Goal: Book appointment/travel/reservation

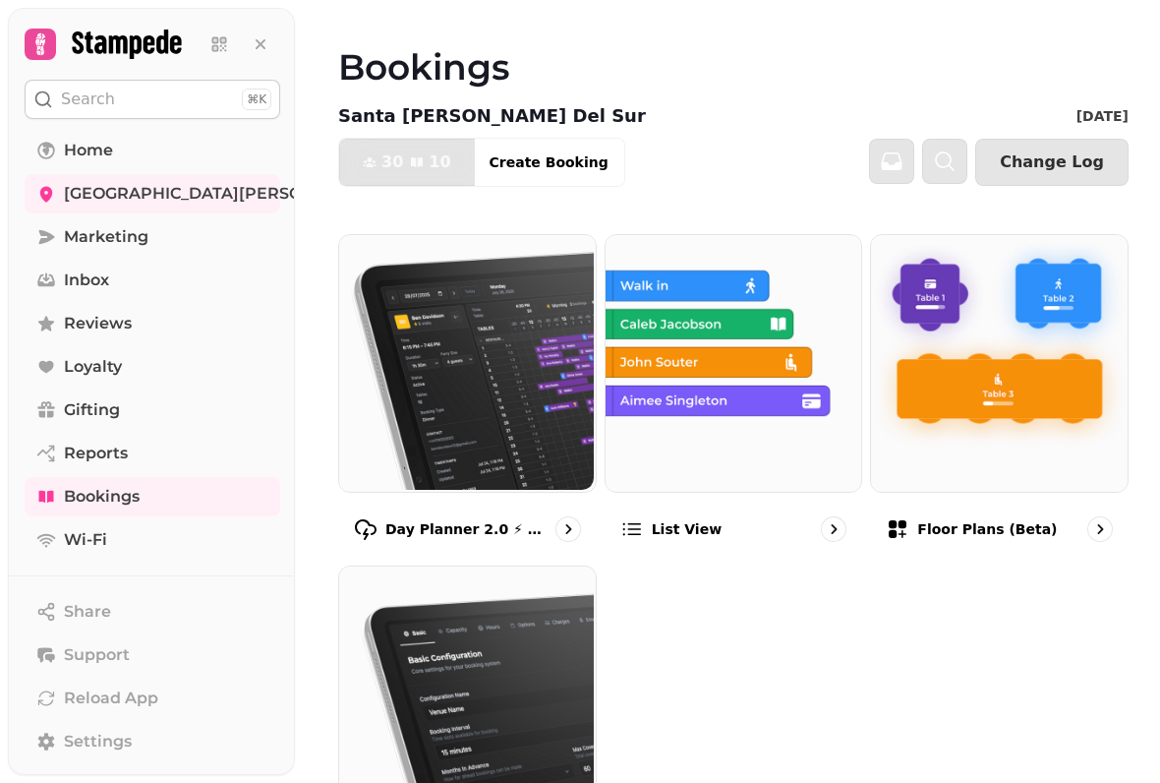
click at [982, 451] on img at bounding box center [997, 361] width 257 height 257
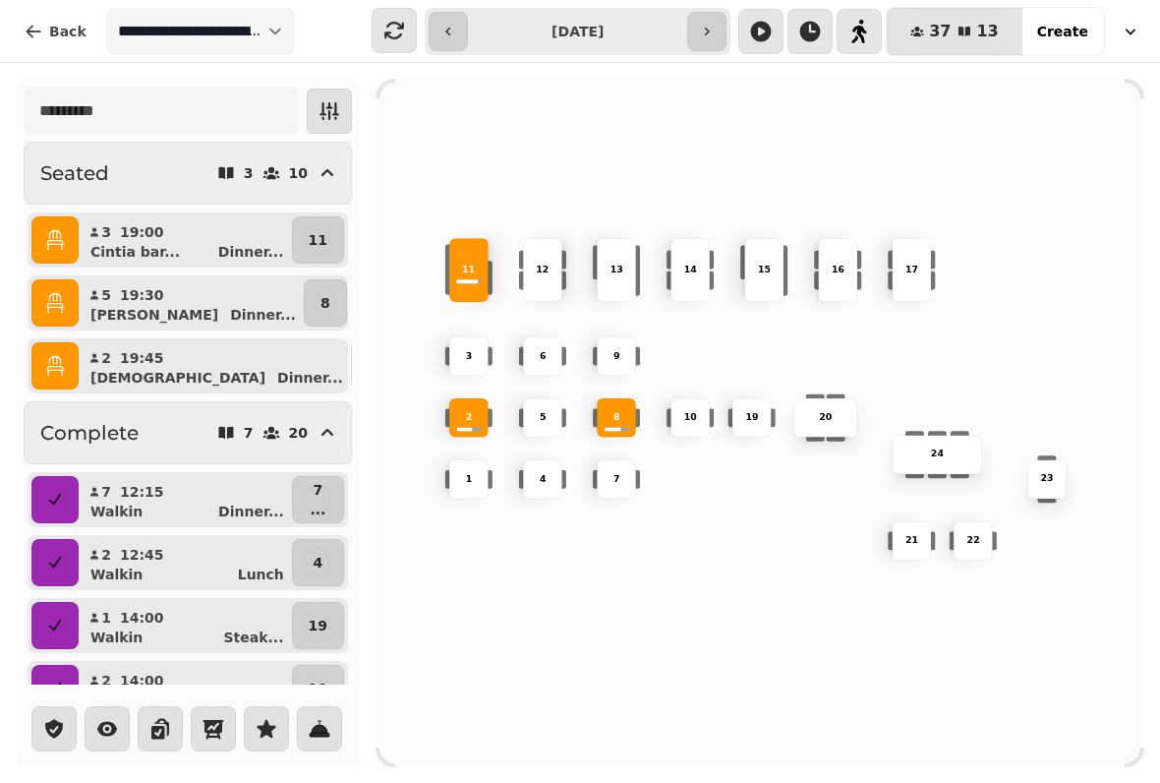
click at [727, 36] on button "button" at bounding box center [706, 31] width 39 height 39
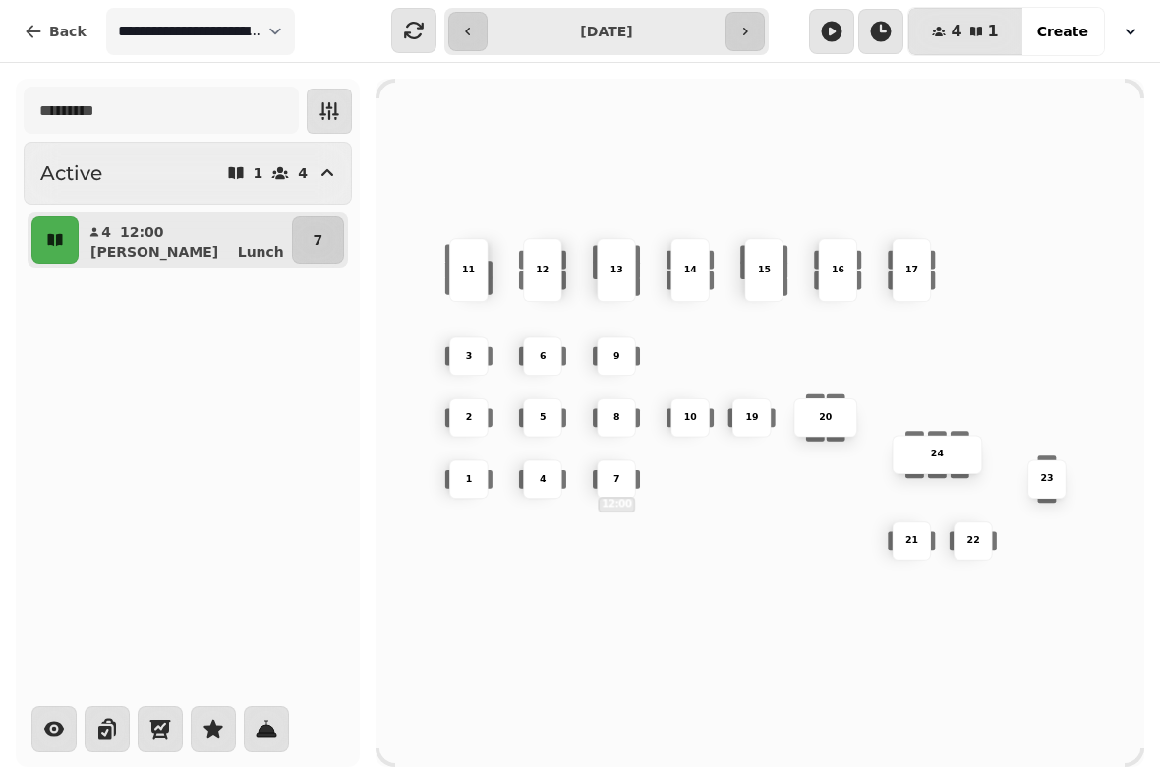
click at [756, 37] on button "button" at bounding box center [745, 31] width 39 height 39
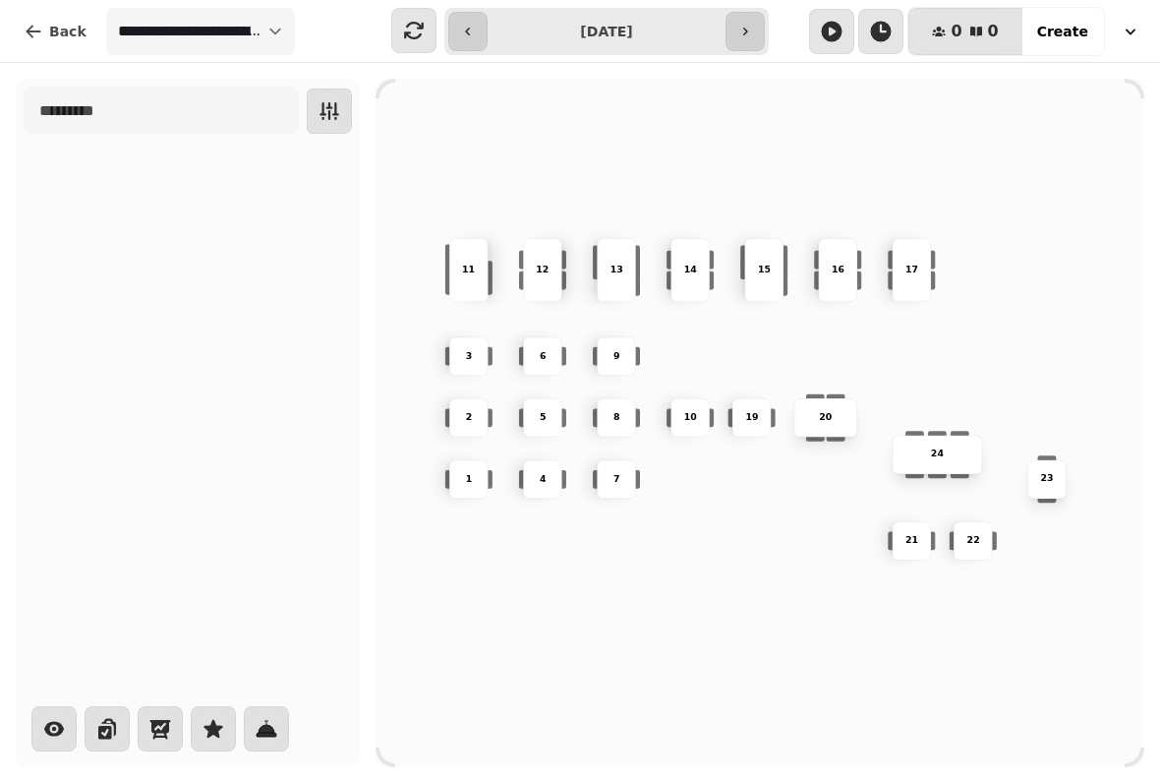
click at [758, 36] on button "button" at bounding box center [745, 31] width 39 height 39
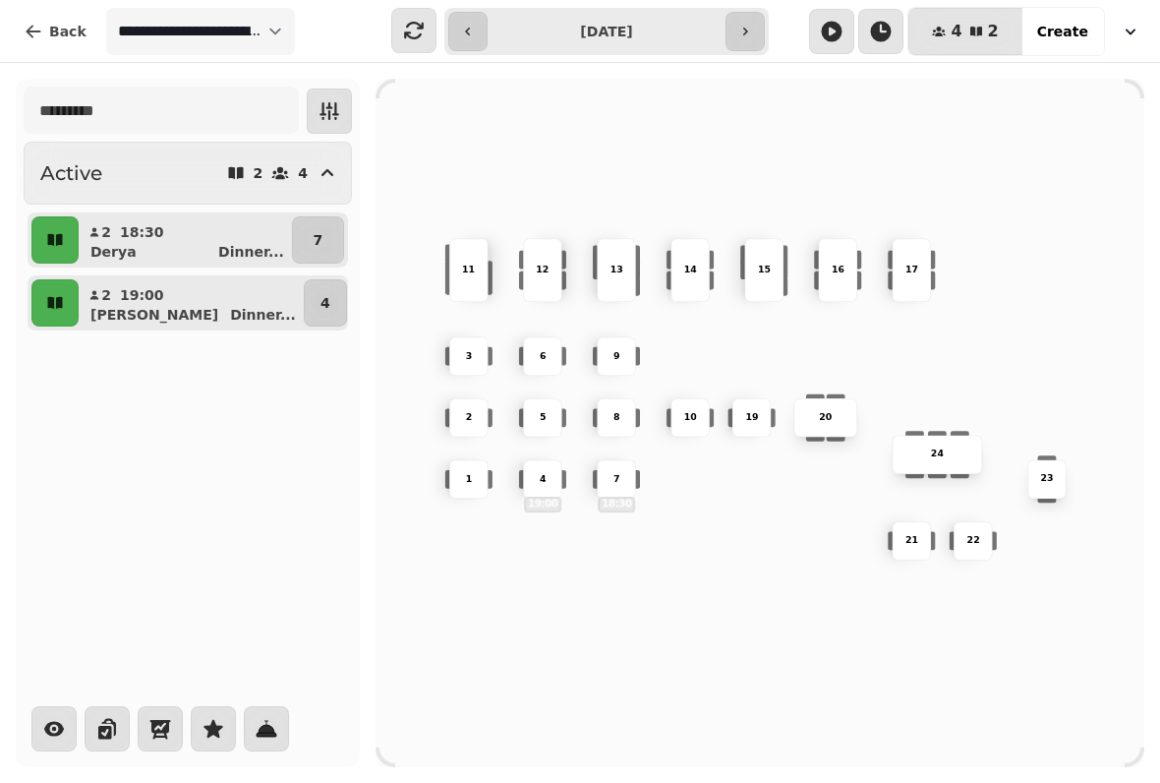
click at [487, 34] on button "button" at bounding box center [467, 31] width 39 height 39
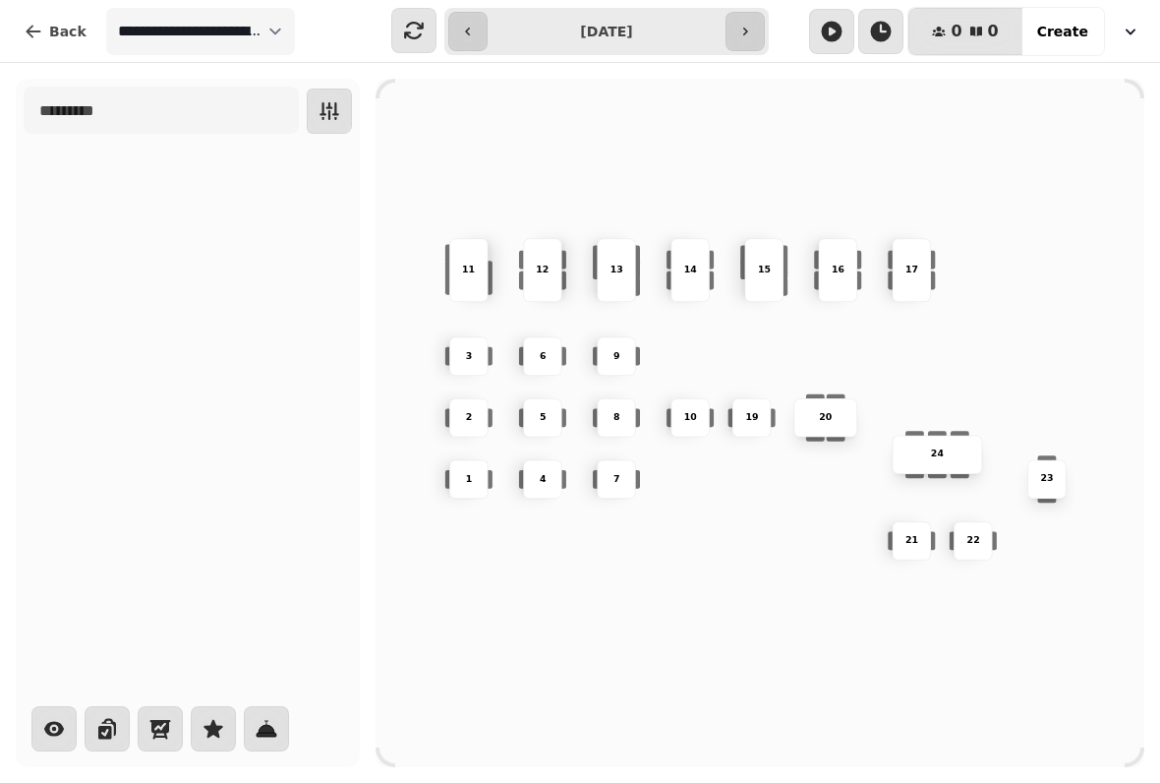
click at [477, 35] on button "button" at bounding box center [467, 31] width 39 height 39
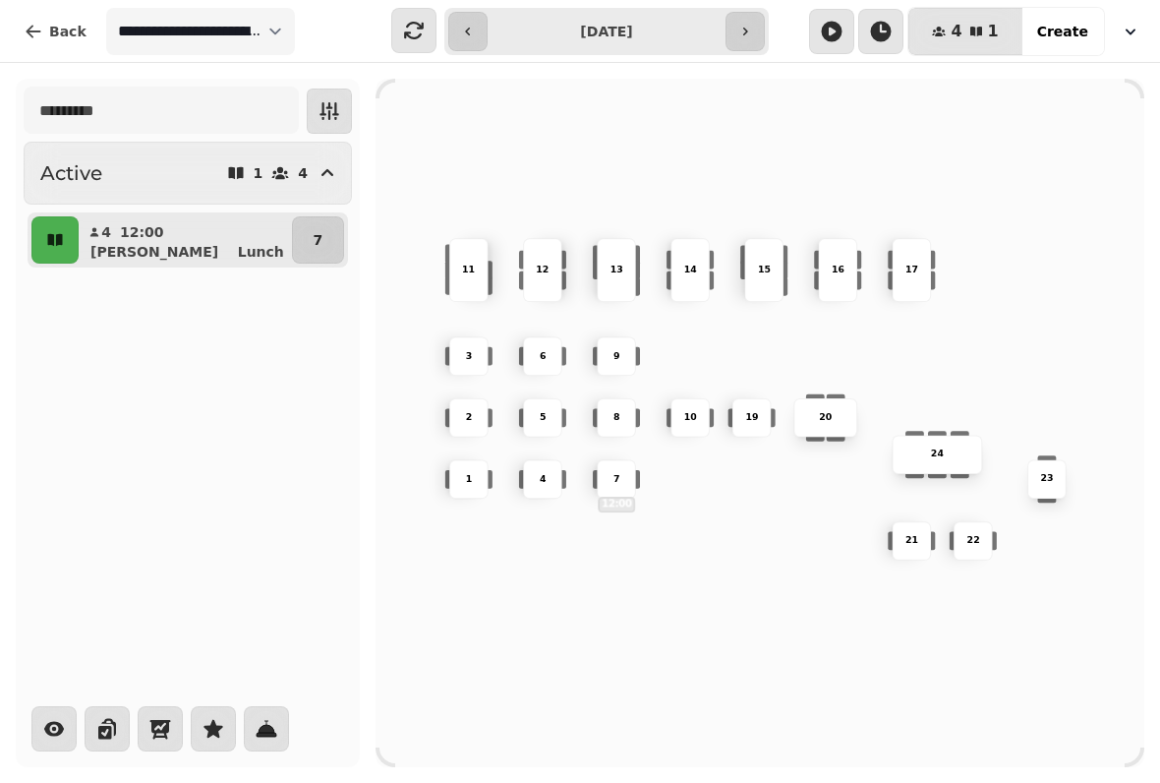
click at [480, 38] on button "button" at bounding box center [467, 31] width 39 height 39
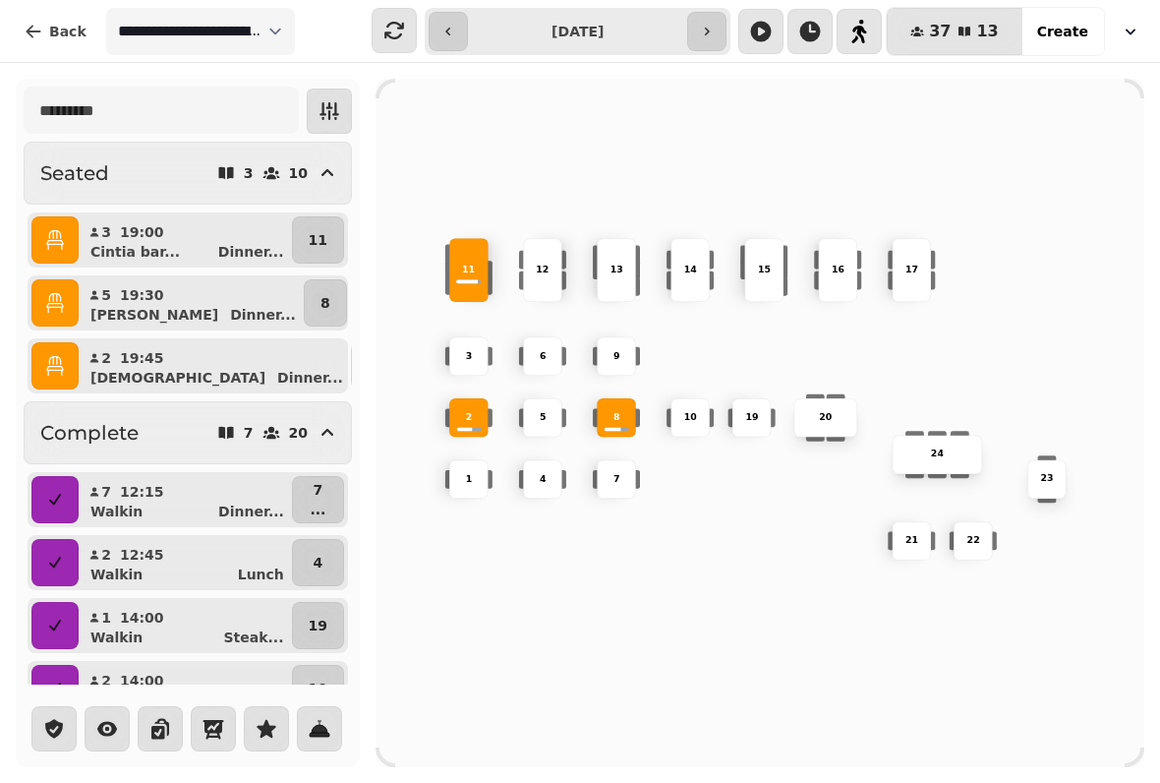
click at [703, 39] on button "button" at bounding box center [706, 31] width 39 height 39
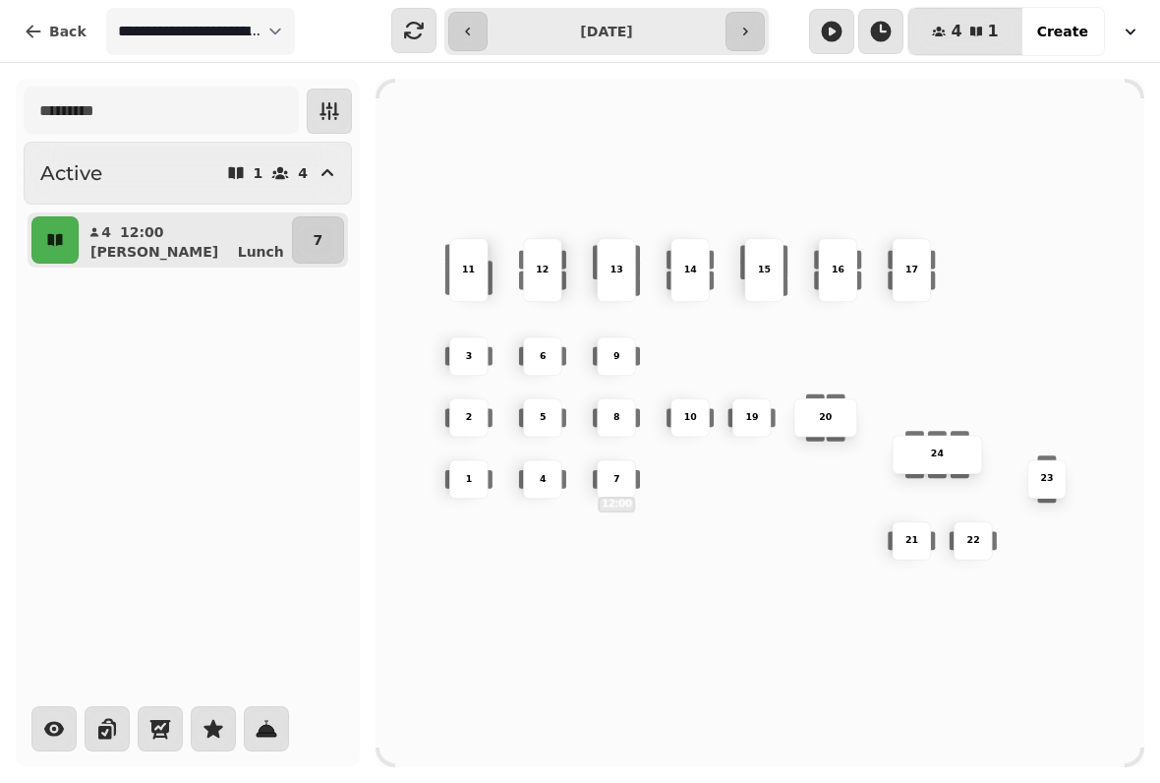
click at [467, 34] on icon "button" at bounding box center [468, 32] width 16 height 16
type input "**********"
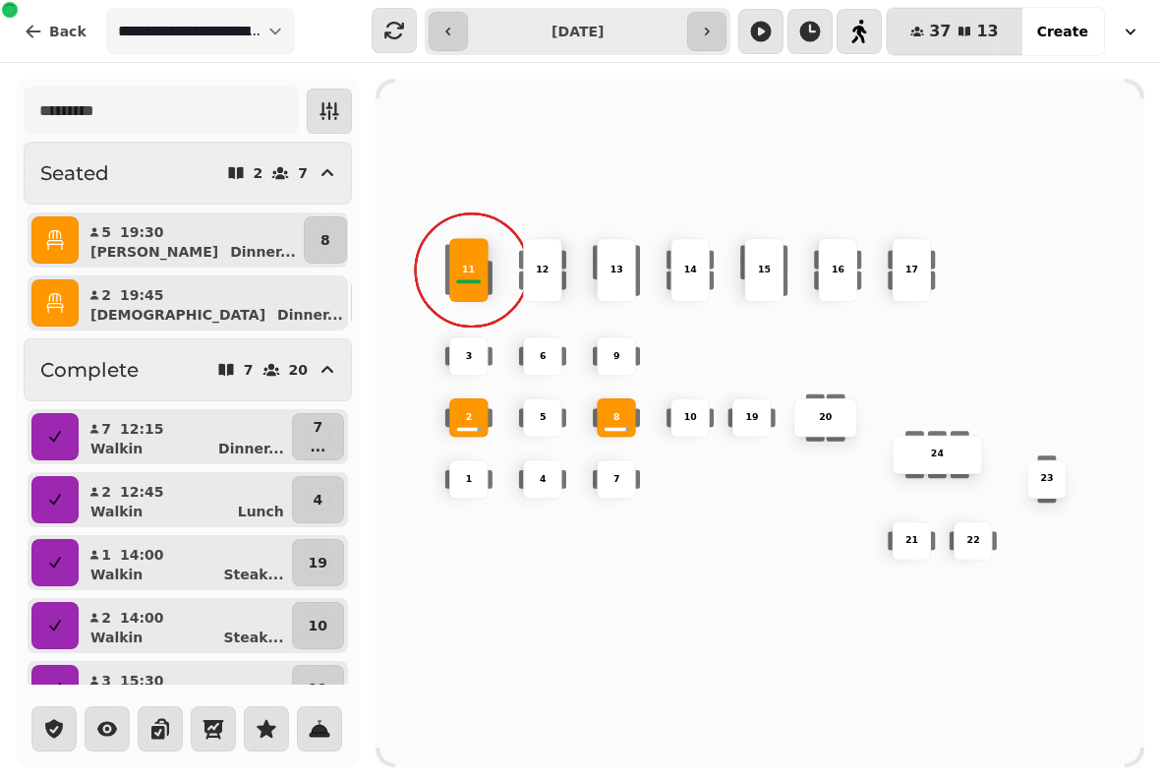
click at [462, 427] on div at bounding box center [466, 429] width 21 height 4
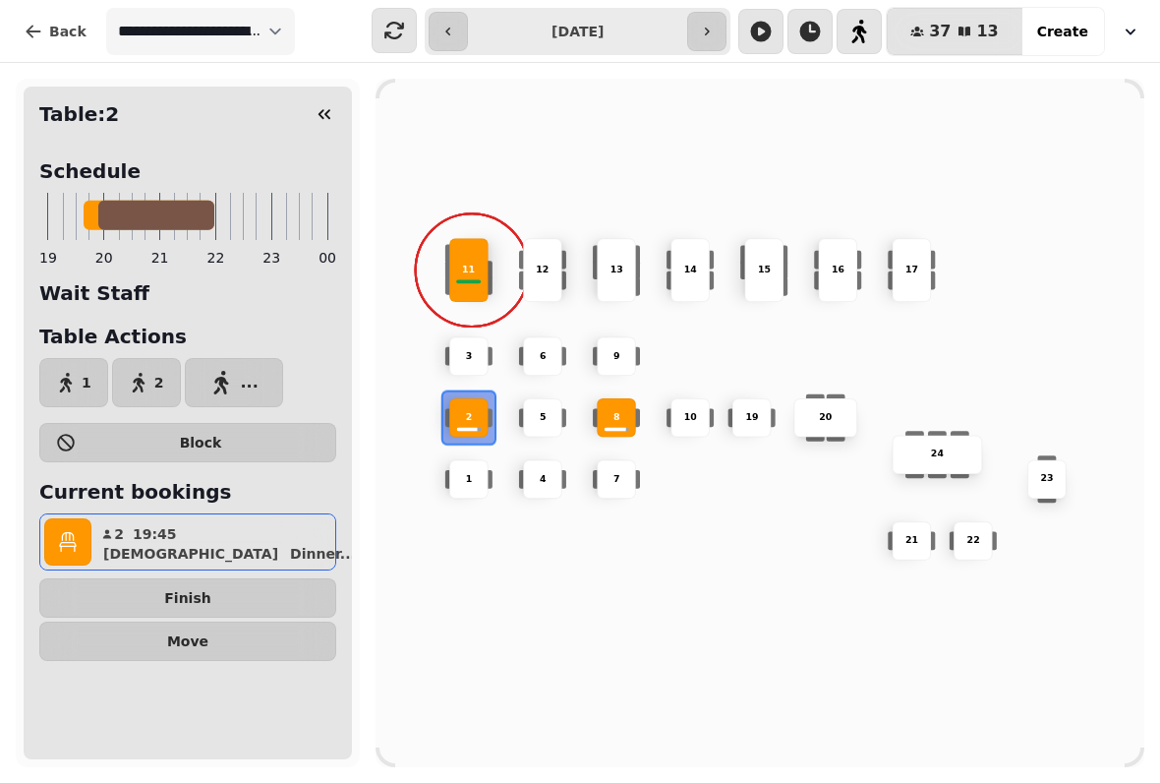
click at [141, 582] on button "Finish" at bounding box center [187, 597] width 297 height 39
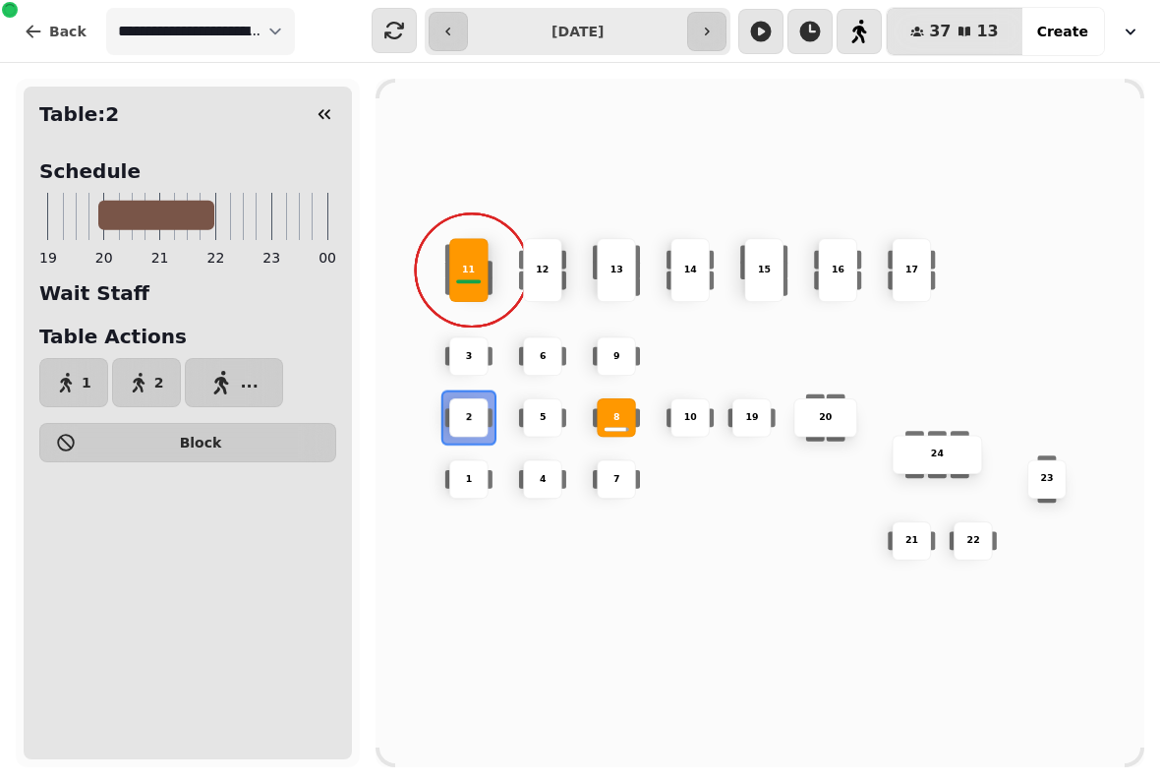
click at [329, 99] on button "button" at bounding box center [324, 113] width 39 height 39
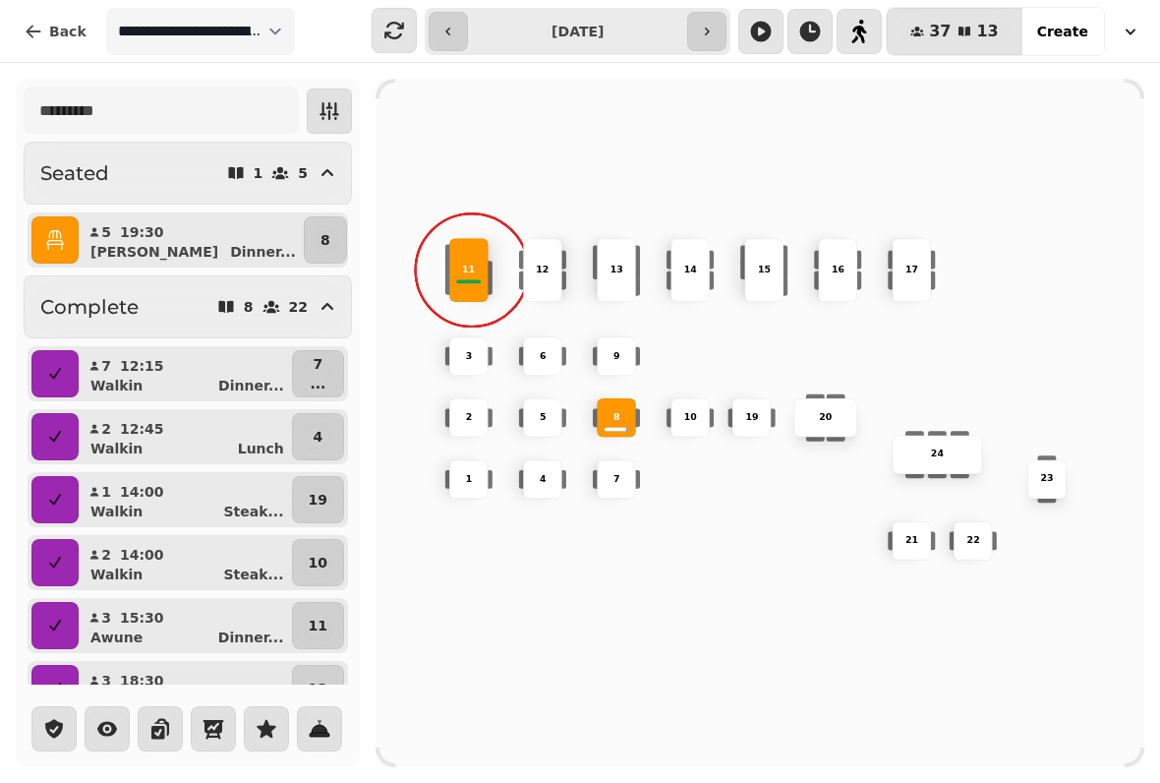
click at [30, 213] on div "5 19:30 [PERSON_NAME] ... 8" at bounding box center [188, 239] width 321 height 55
click at [611, 404] on div "8" at bounding box center [616, 417] width 39 height 39
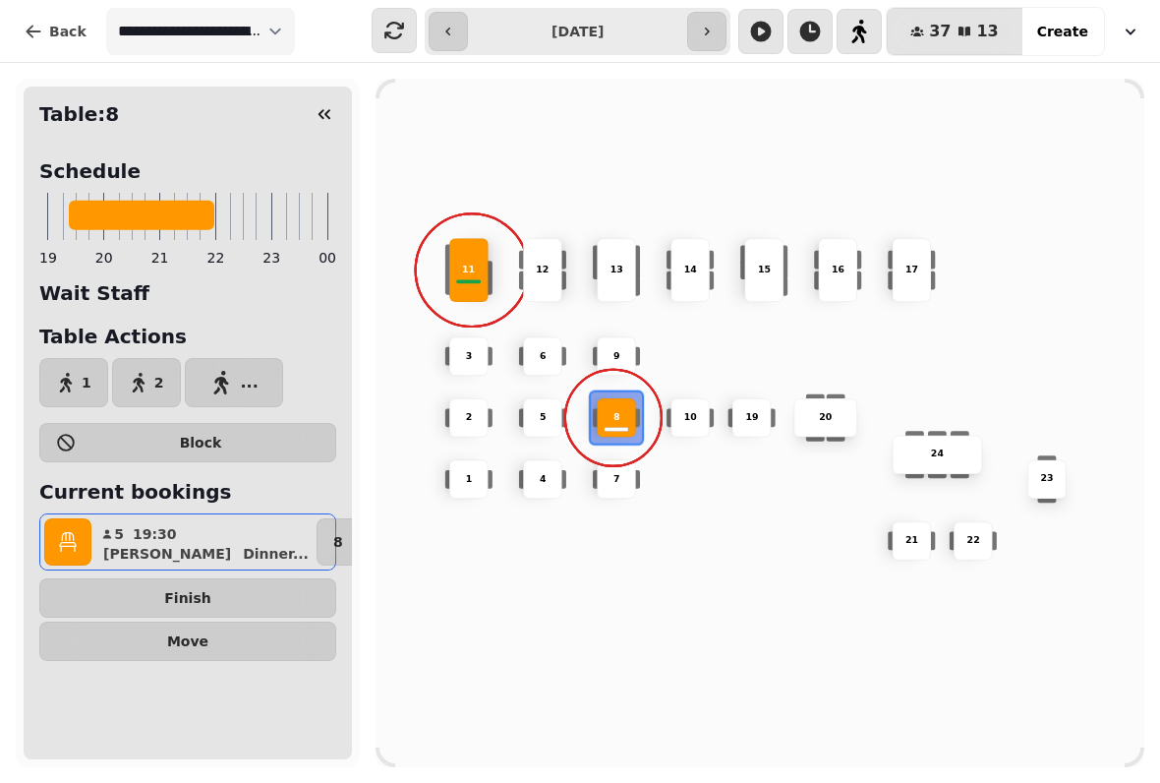
click at [226, 601] on span "Finish" at bounding box center [188, 598] width 264 height 14
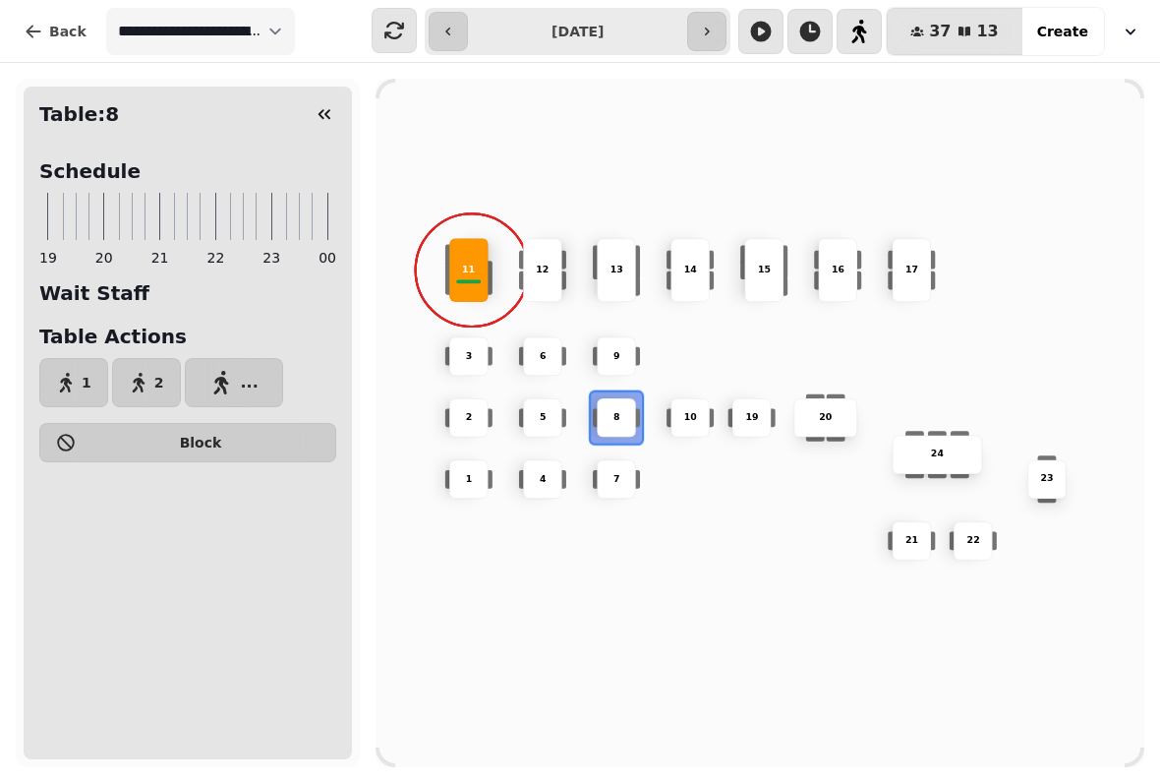
click at [461, 264] on div "11" at bounding box center [470, 271] width 62 height 14
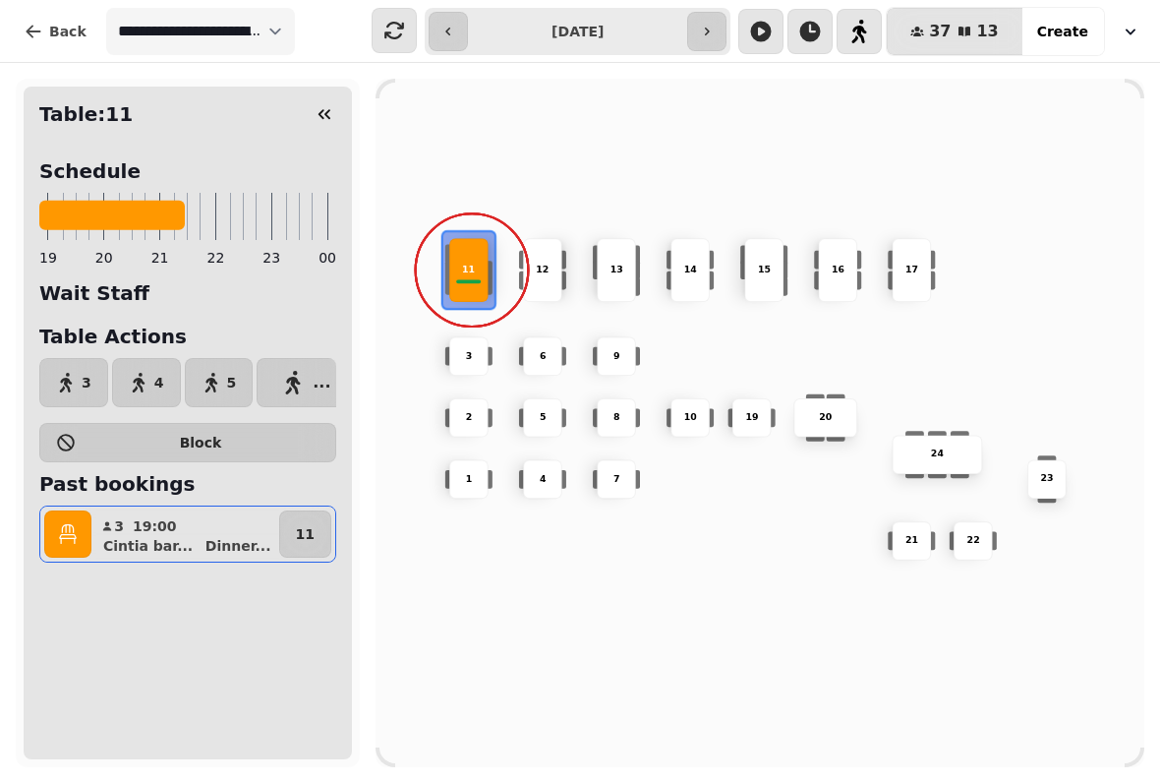
click at [88, 536] on button "button" at bounding box center [67, 533] width 47 height 47
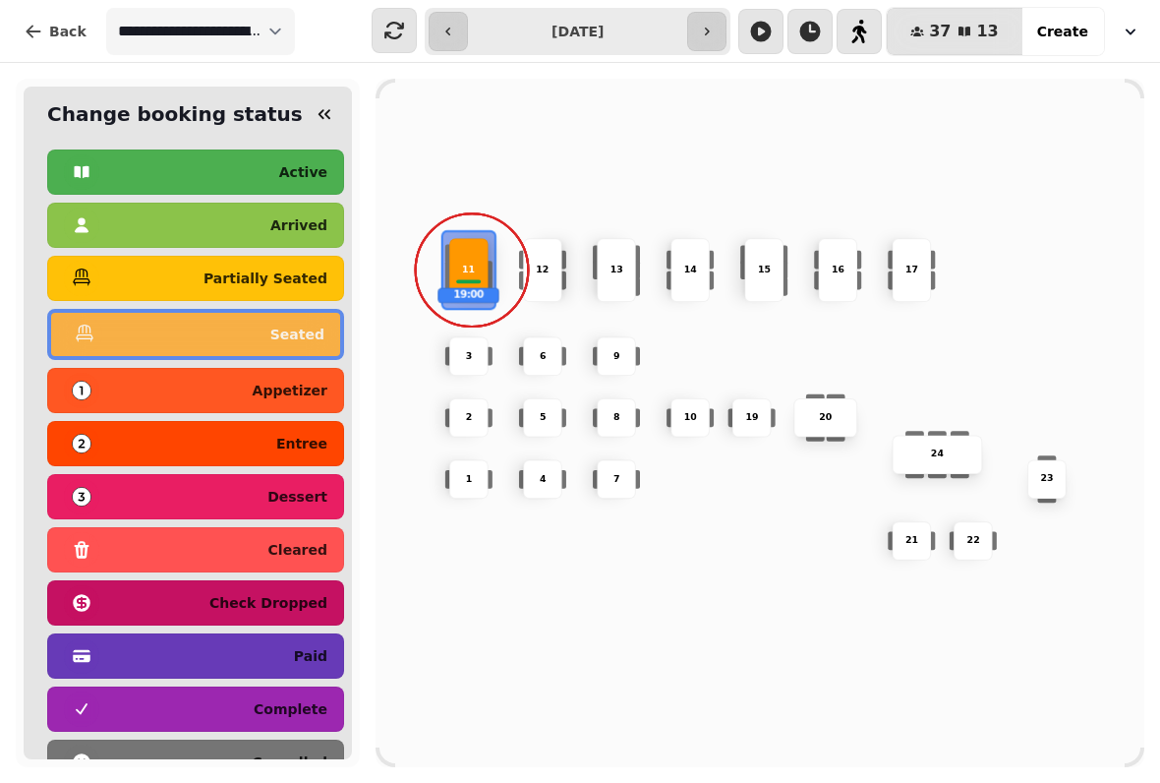
click at [301, 714] on p "complete" at bounding box center [291, 709] width 74 height 14
